Goal: Information Seeking & Learning: Learn about a topic

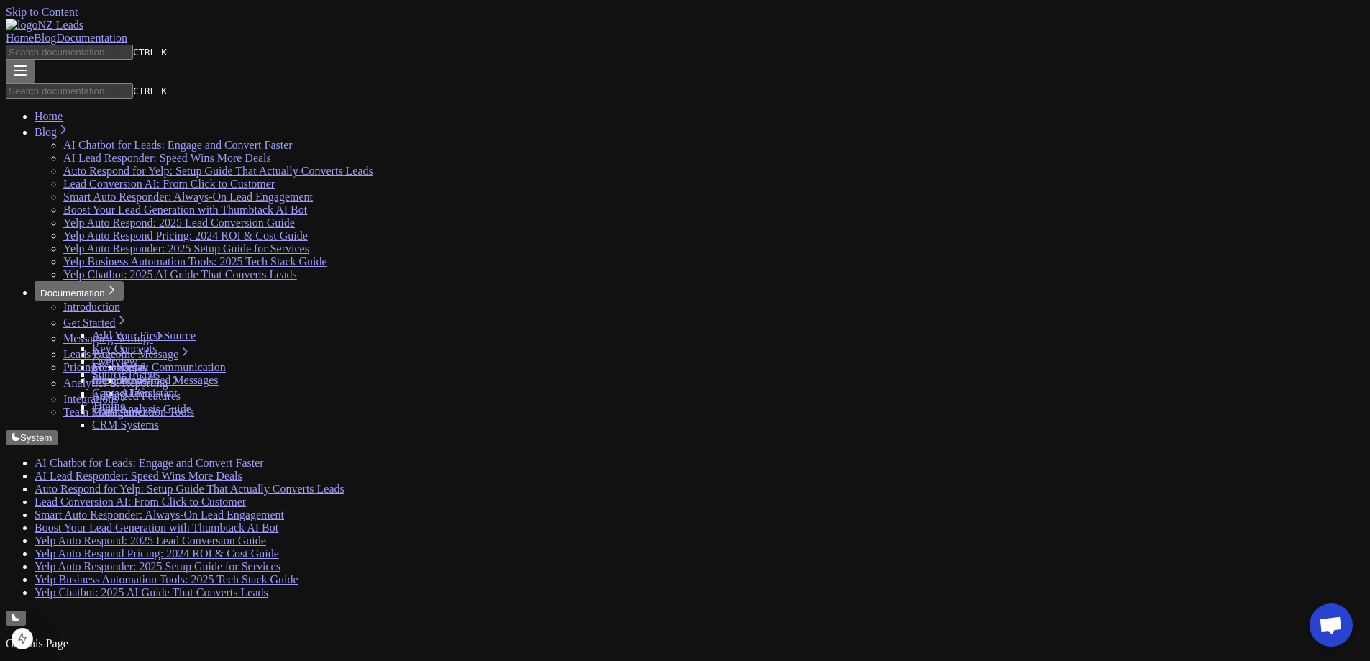
click at [56, 32] on link "Blog" at bounding box center [45, 38] width 22 height 12
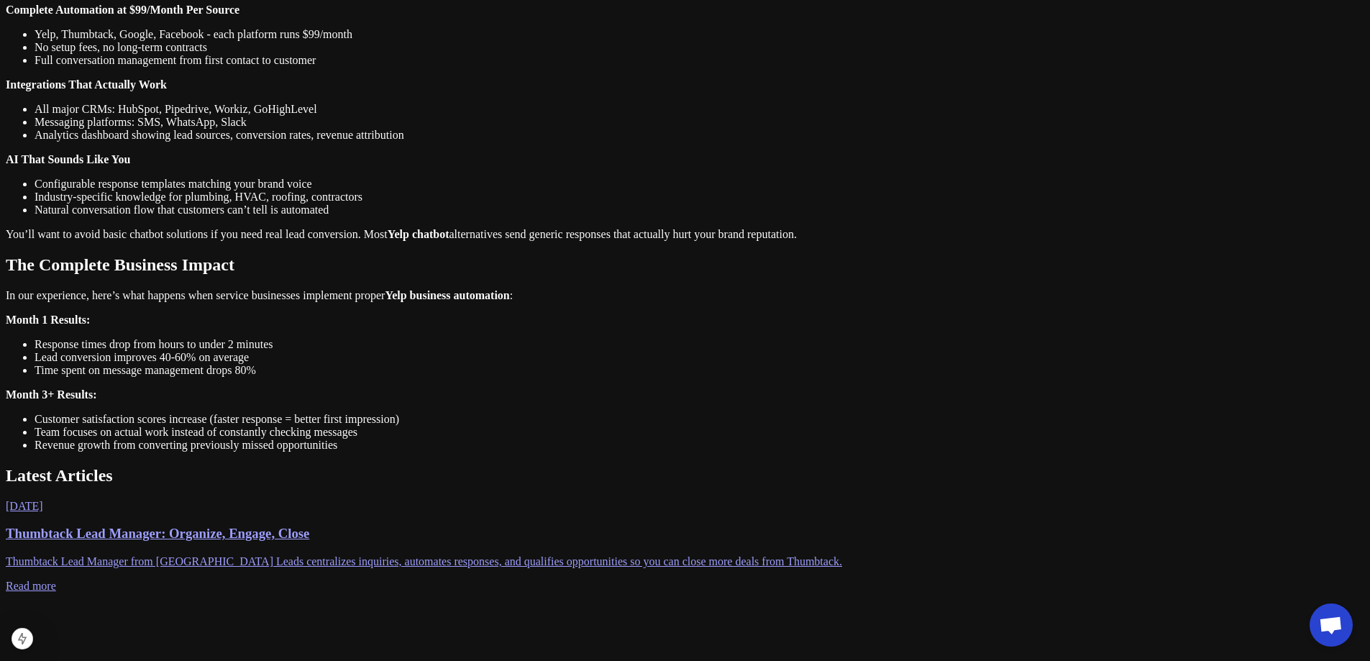
scroll to position [1151, 0]
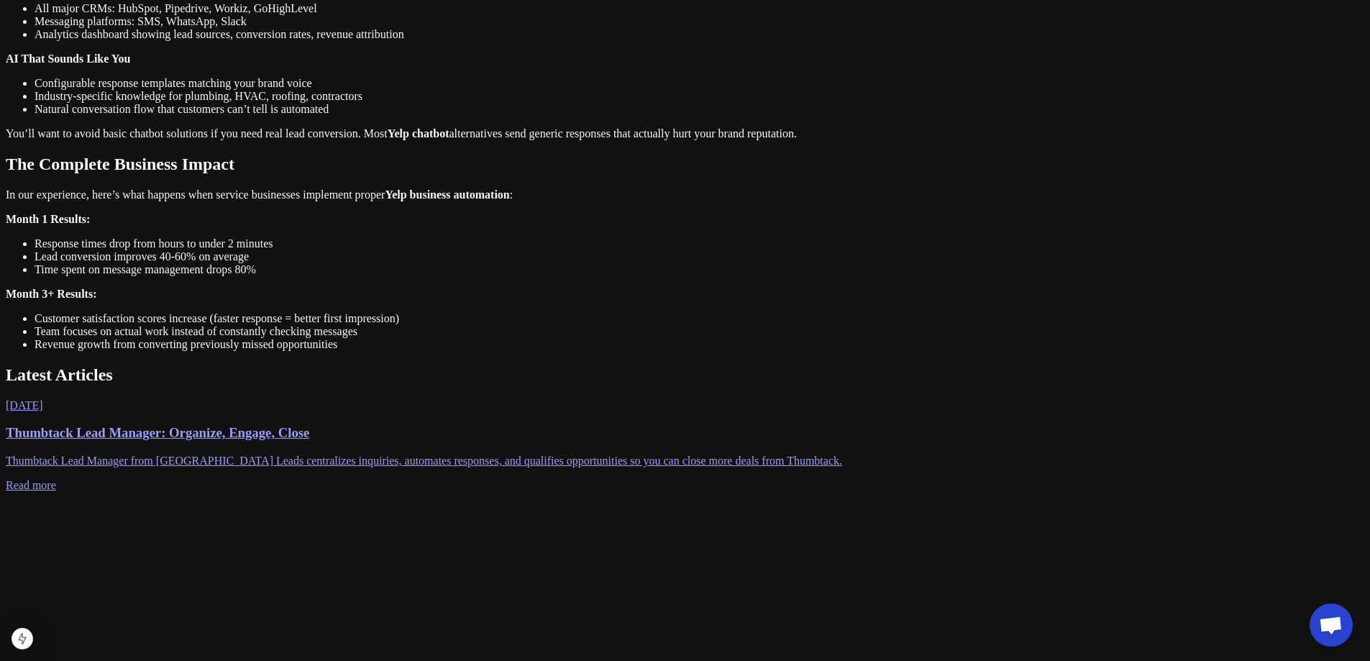
click at [493, 455] on p "Thumbtack Lead Manager from NZ Leads centralizes inquiries, automates responses…" at bounding box center [685, 461] width 1359 height 13
click at [496, 455] on p "Thumbtack Lead Manager from NZ Leads centralizes inquiries, automates responses…" at bounding box center [685, 461] width 1359 height 13
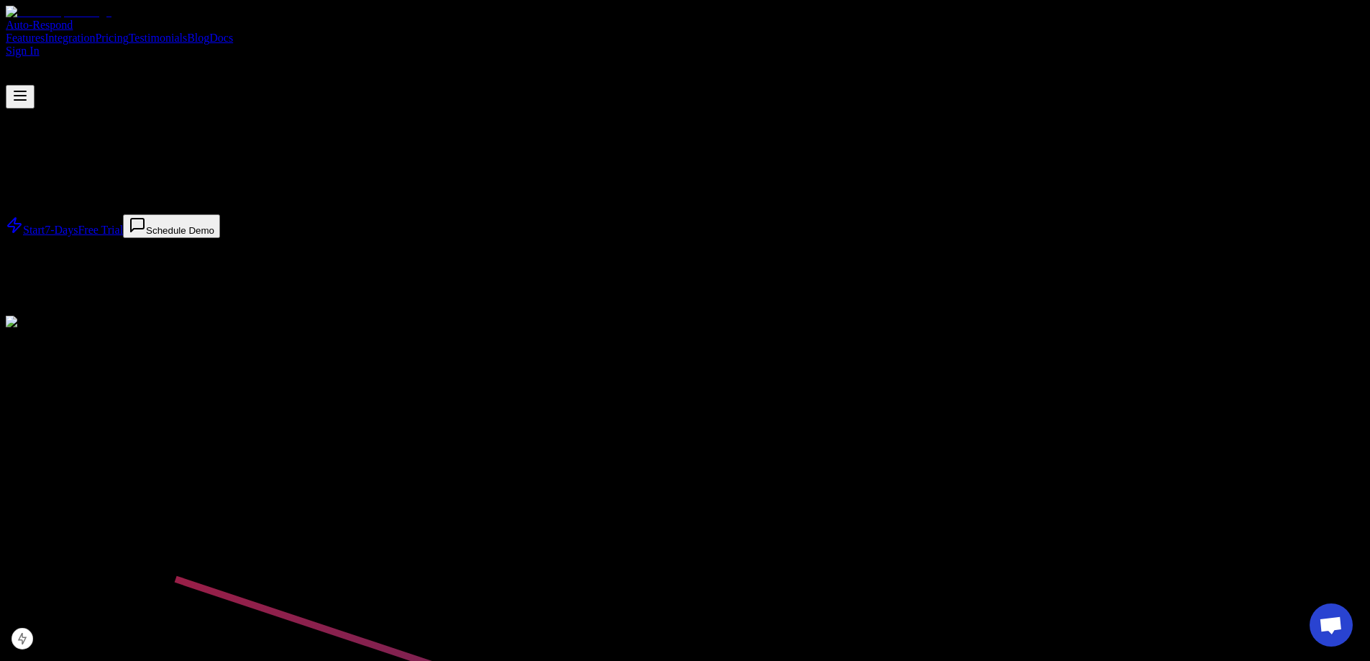
click at [209, 32] on link "Blog" at bounding box center [198, 38] width 22 height 12
click at [50, 587] on span "2 error s" at bounding box center [64, 588] width 40 height 19
